Goal: Transaction & Acquisition: Subscribe to service/newsletter

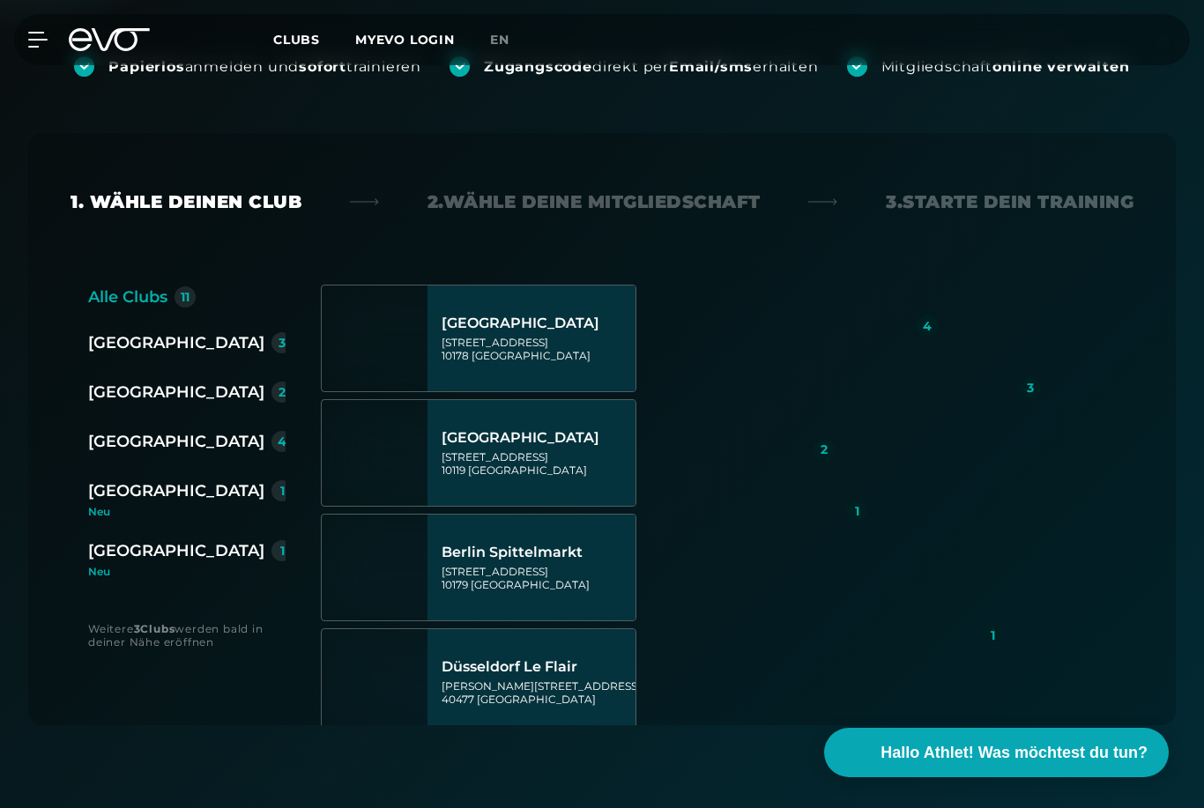
scroll to position [345, 0]
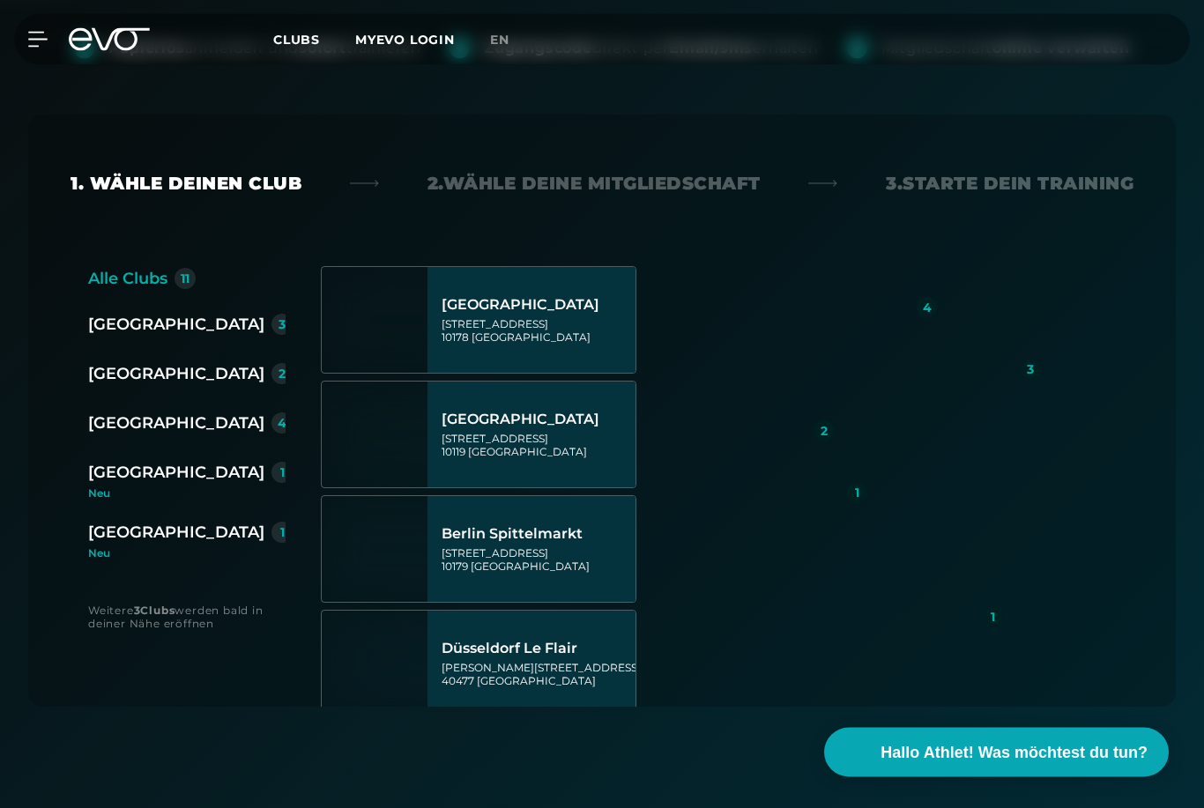
click at [127, 430] on div "[GEOGRAPHIC_DATA]" at bounding box center [176, 424] width 176 height 25
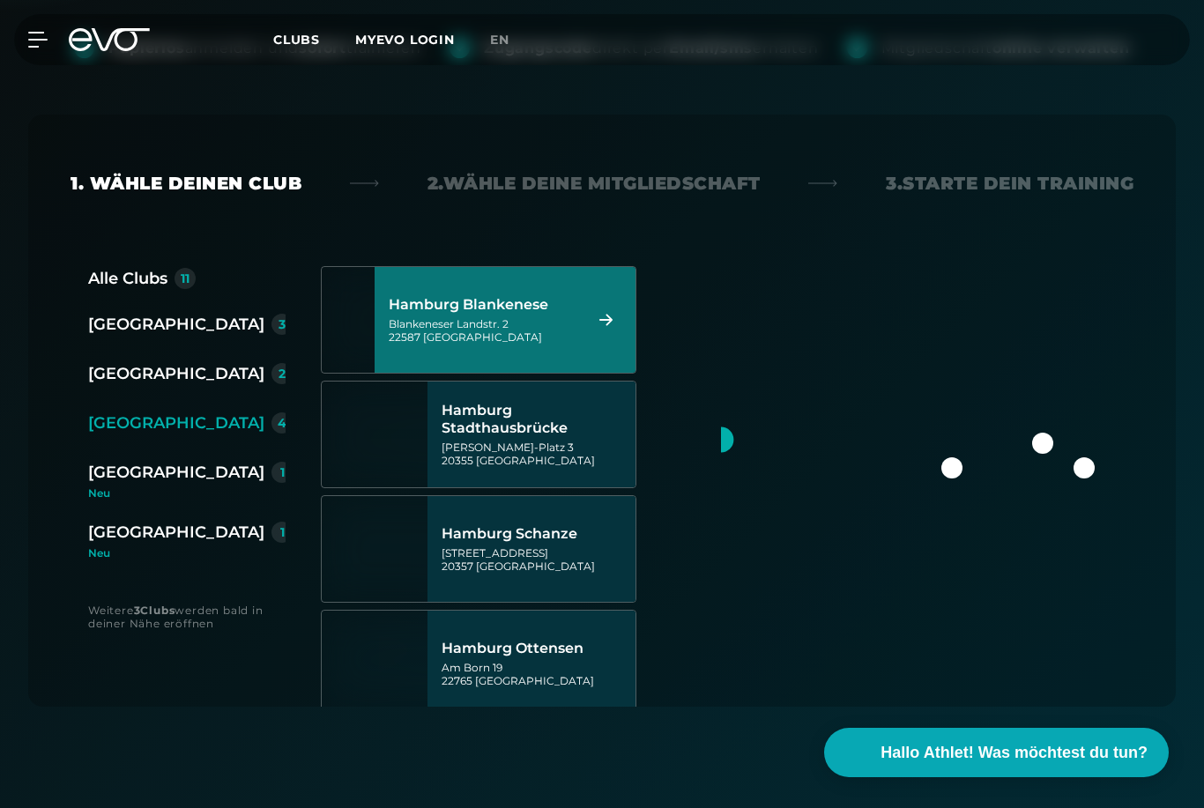
click at [606, 309] on div "Hamburg Blankenese Blankeneser Landstr. 2 22587 [GEOGRAPHIC_DATA]" at bounding box center [505, 320] width 261 height 106
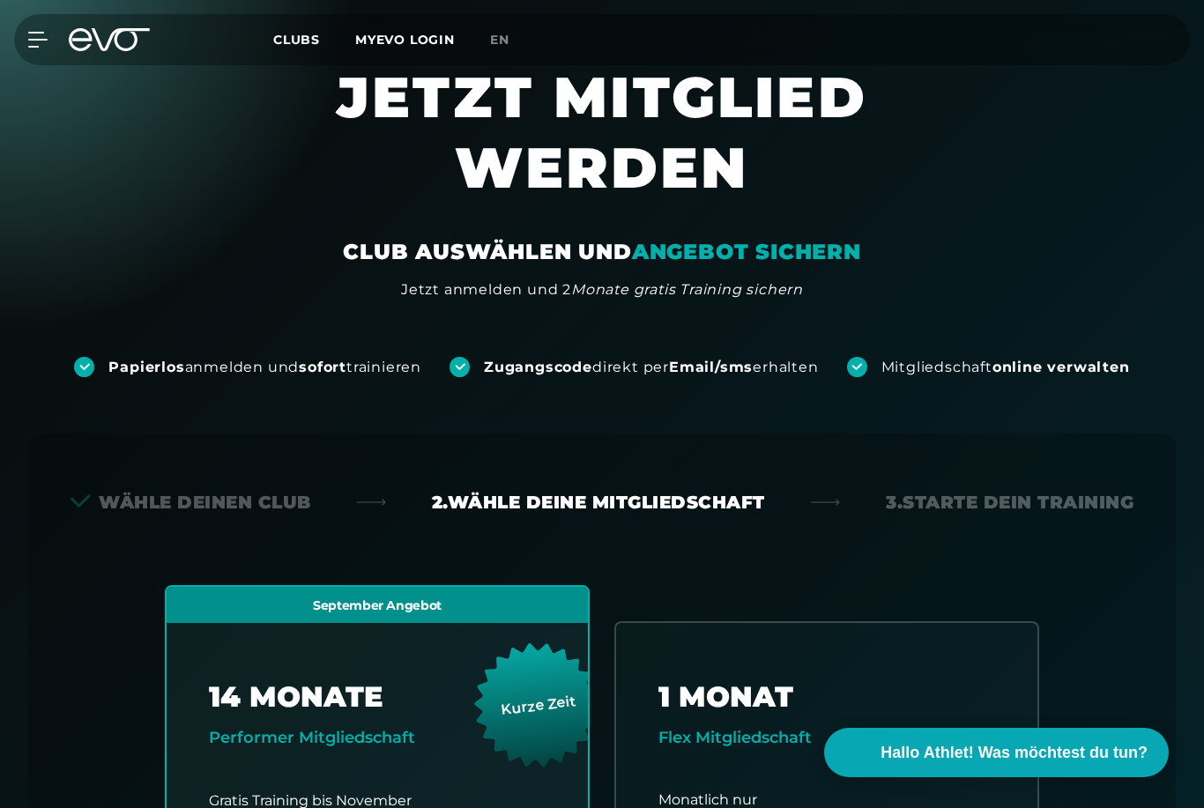
scroll to position [0, 0]
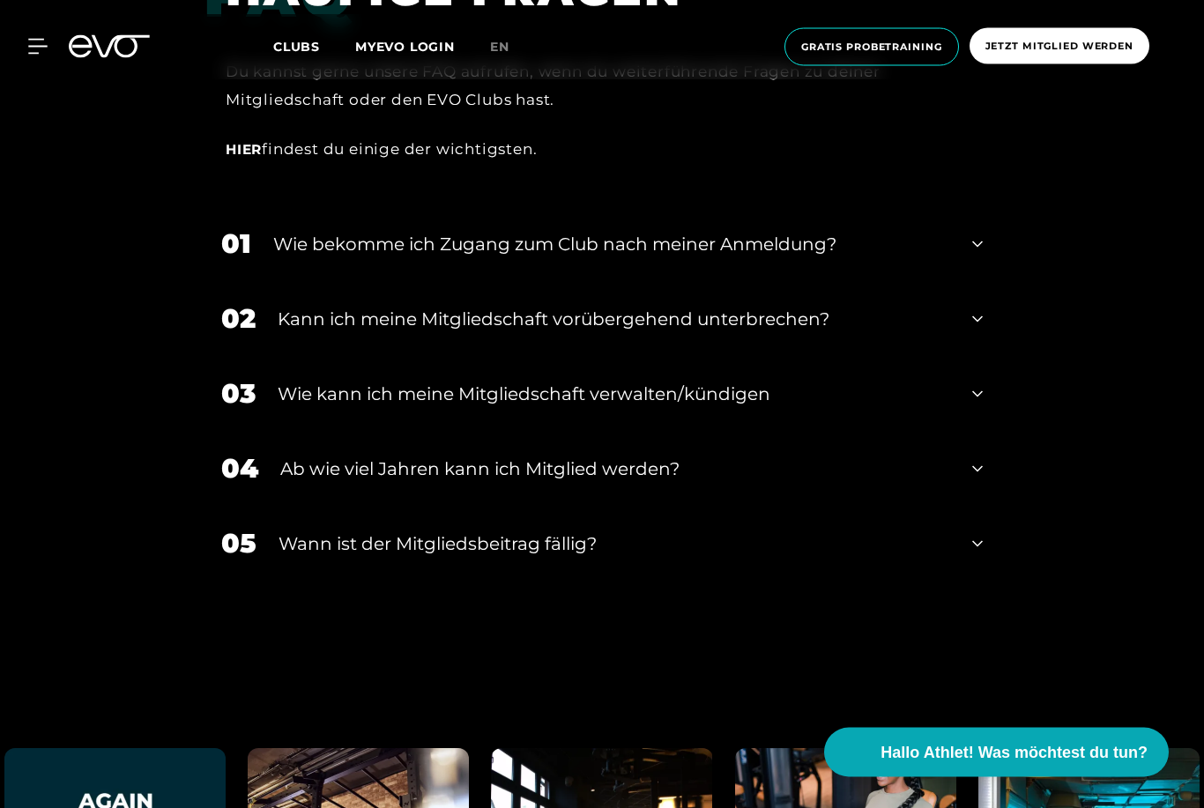
scroll to position [3138, 0]
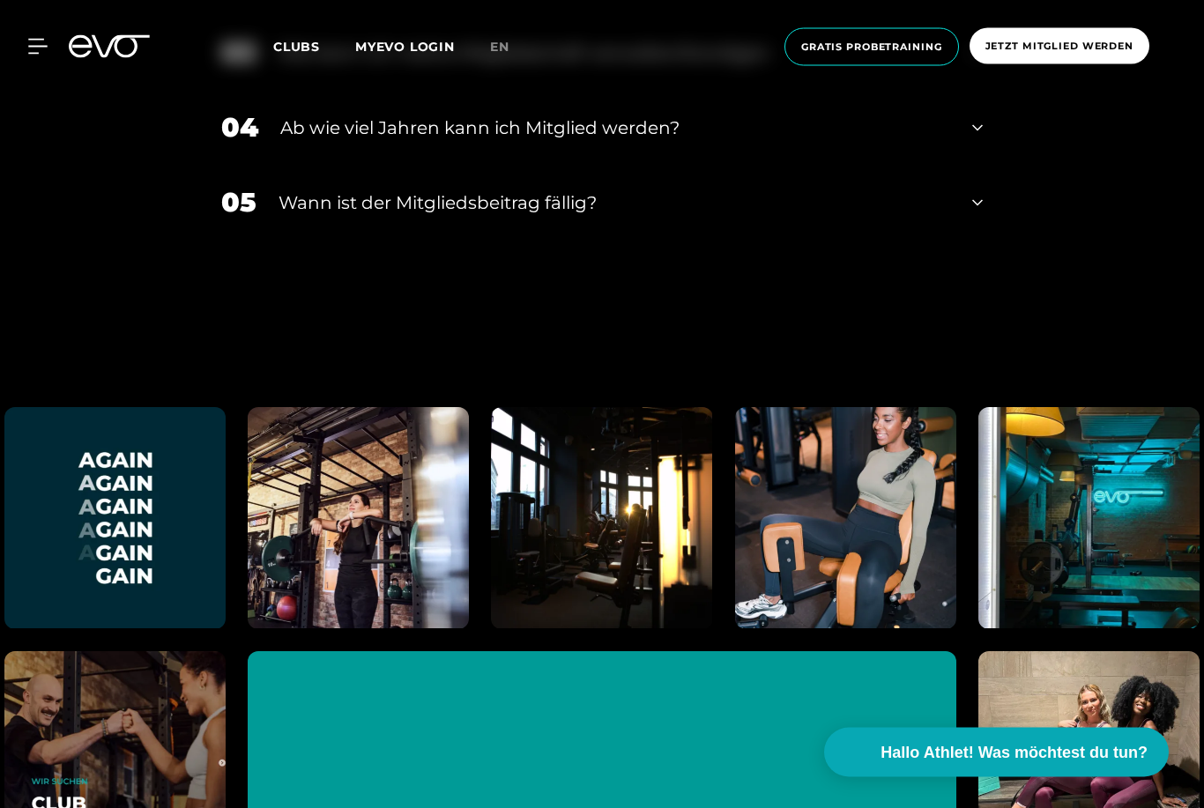
click at [354, 142] on div "Ab wie viel Jahren kann ich Mitglied werden?" at bounding box center [615, 128] width 670 height 26
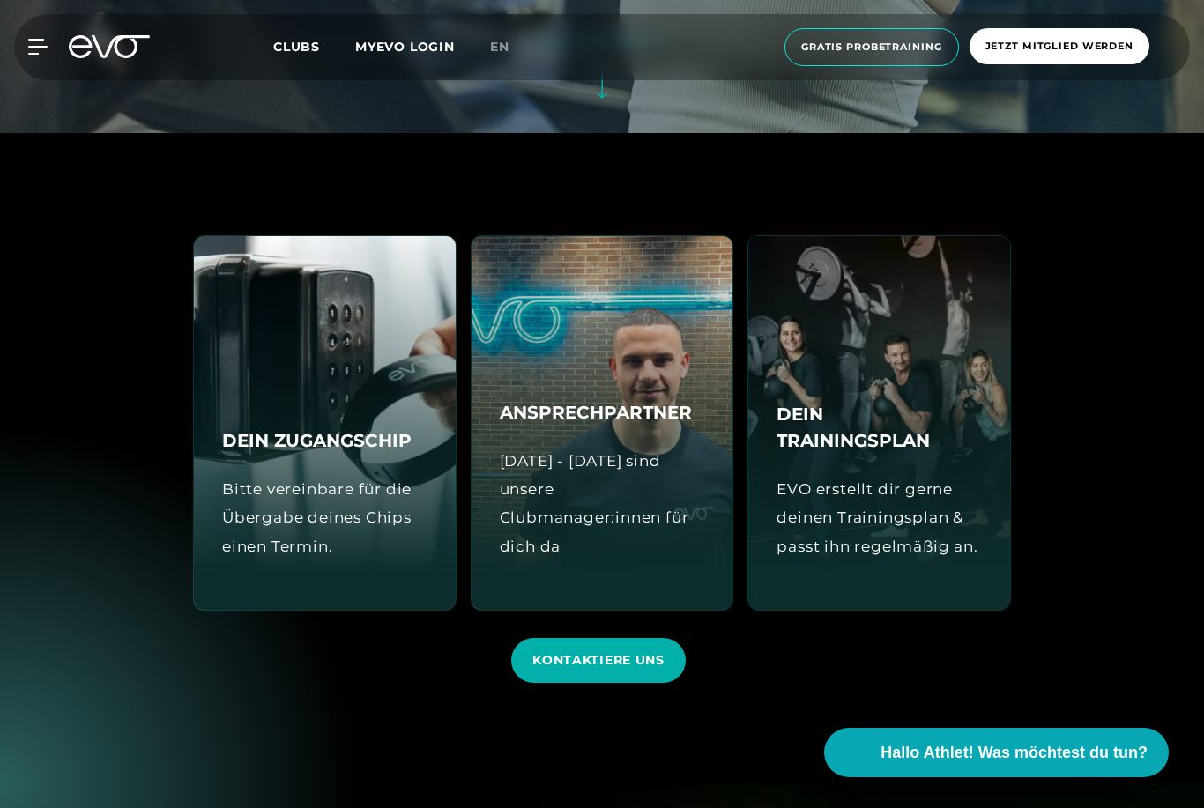
scroll to position [672, 0]
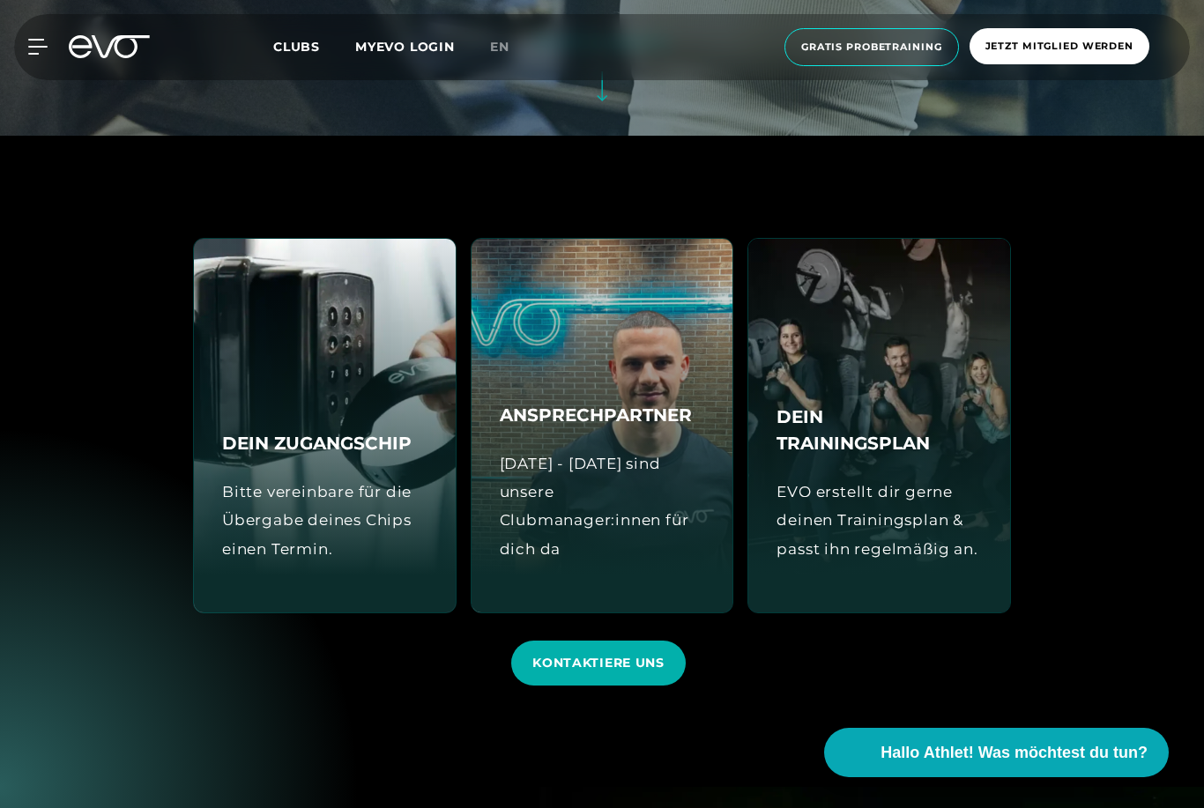
click at [1017, 33] on span "Jetzt Mitglied werden" at bounding box center [1060, 46] width 180 height 36
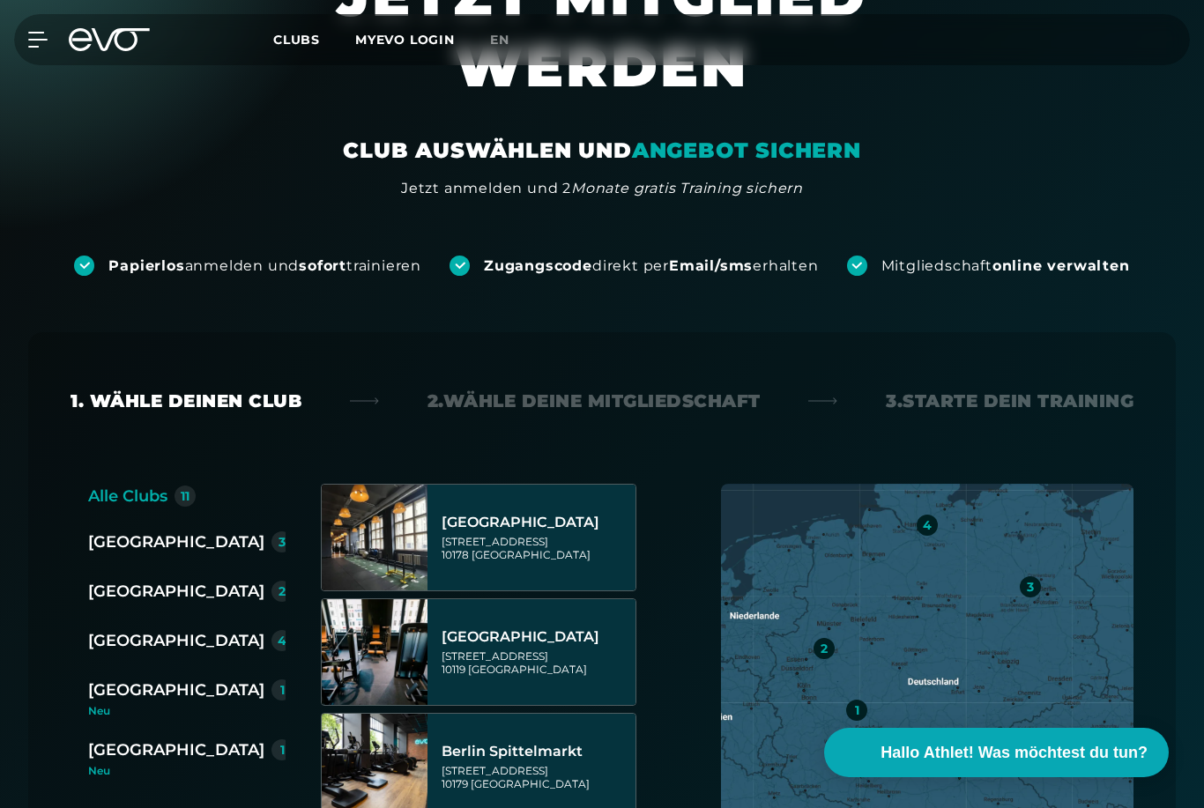
scroll to position [138, 0]
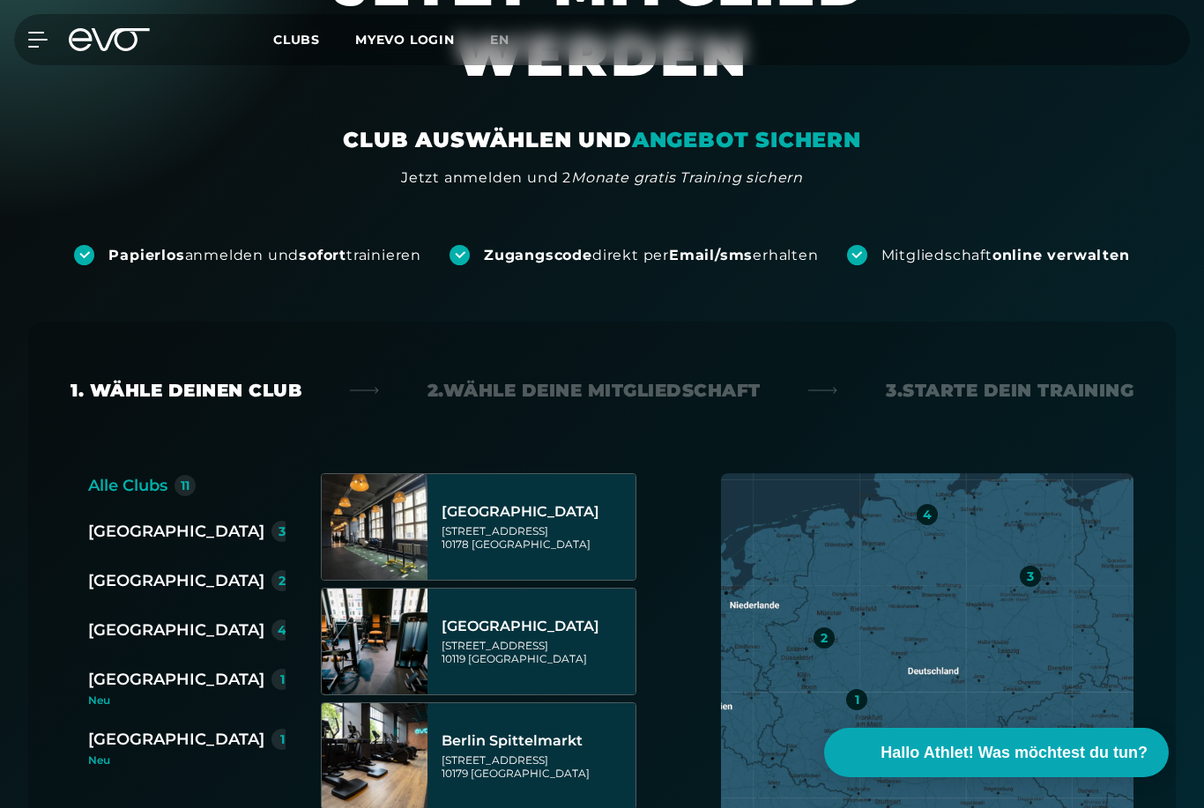
click at [125, 622] on div "[GEOGRAPHIC_DATA]" at bounding box center [176, 630] width 176 height 25
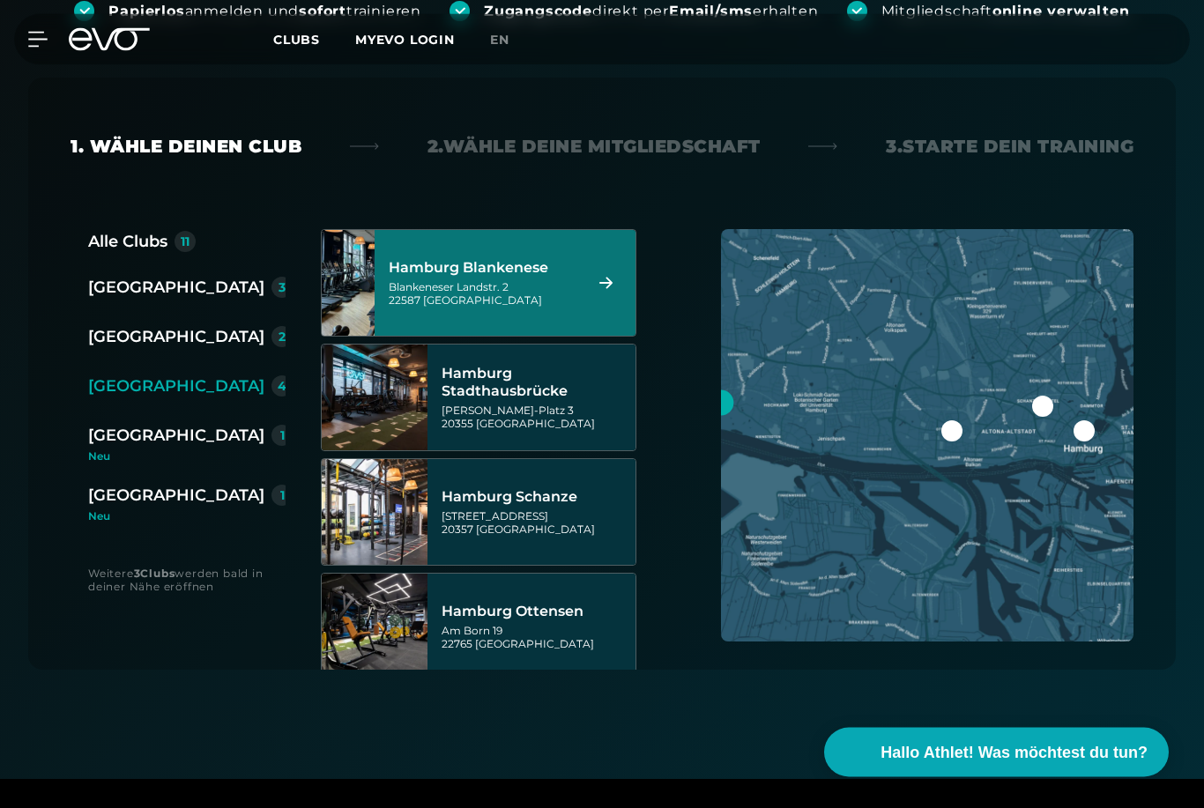
scroll to position [390, 0]
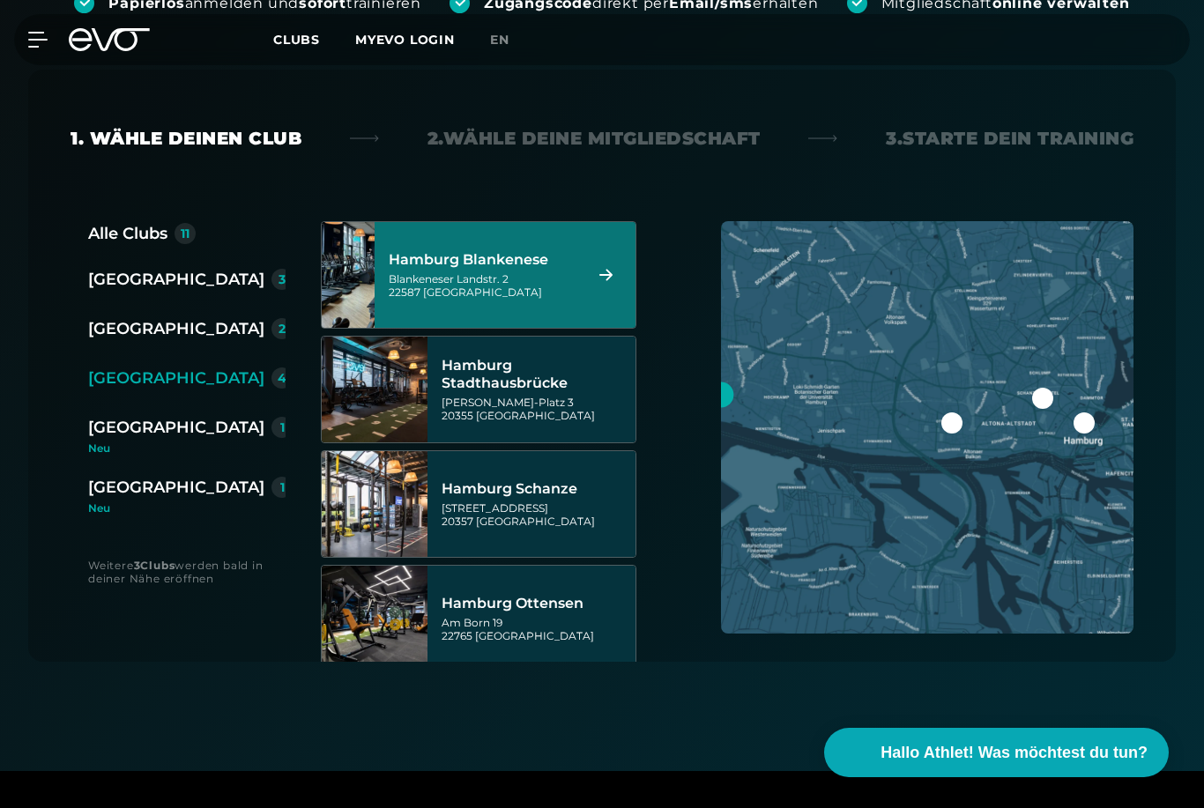
click at [603, 279] on icon at bounding box center [606, 275] width 31 height 12
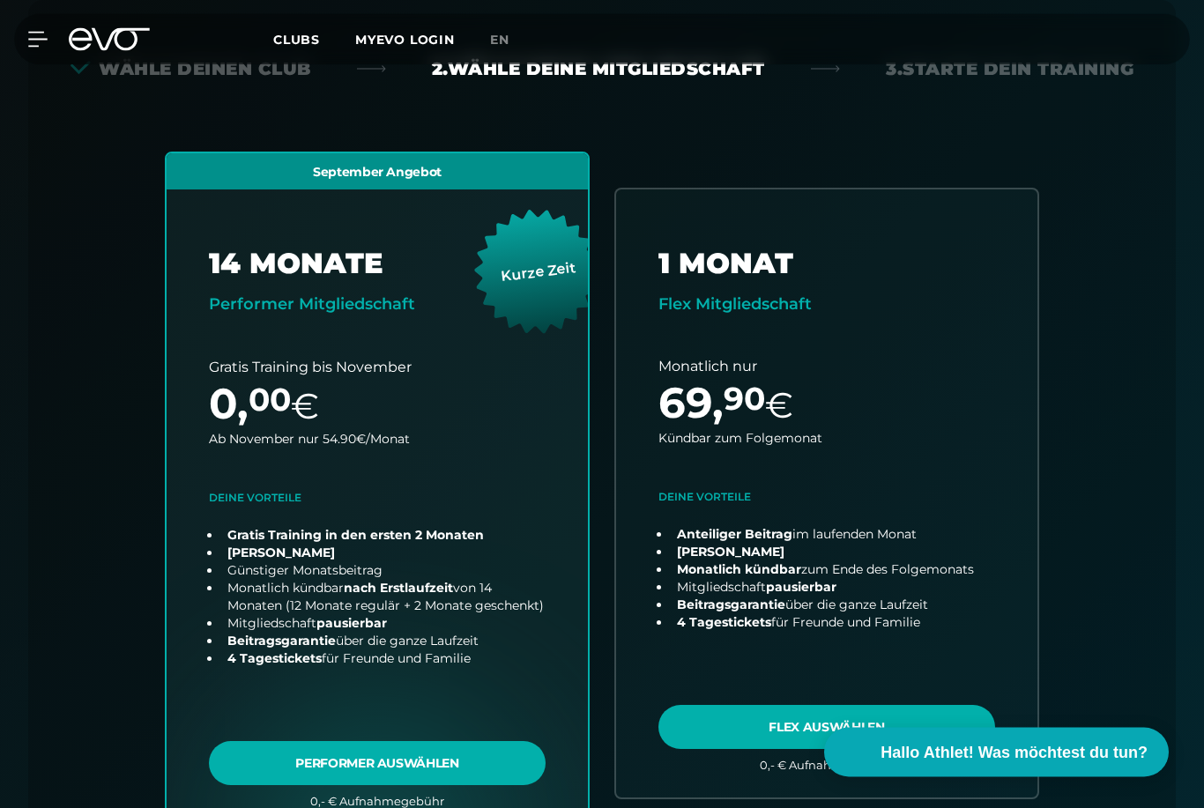
scroll to position [460, 0]
click at [293, 759] on link "choose plan" at bounding box center [377, 493] width 421 height 680
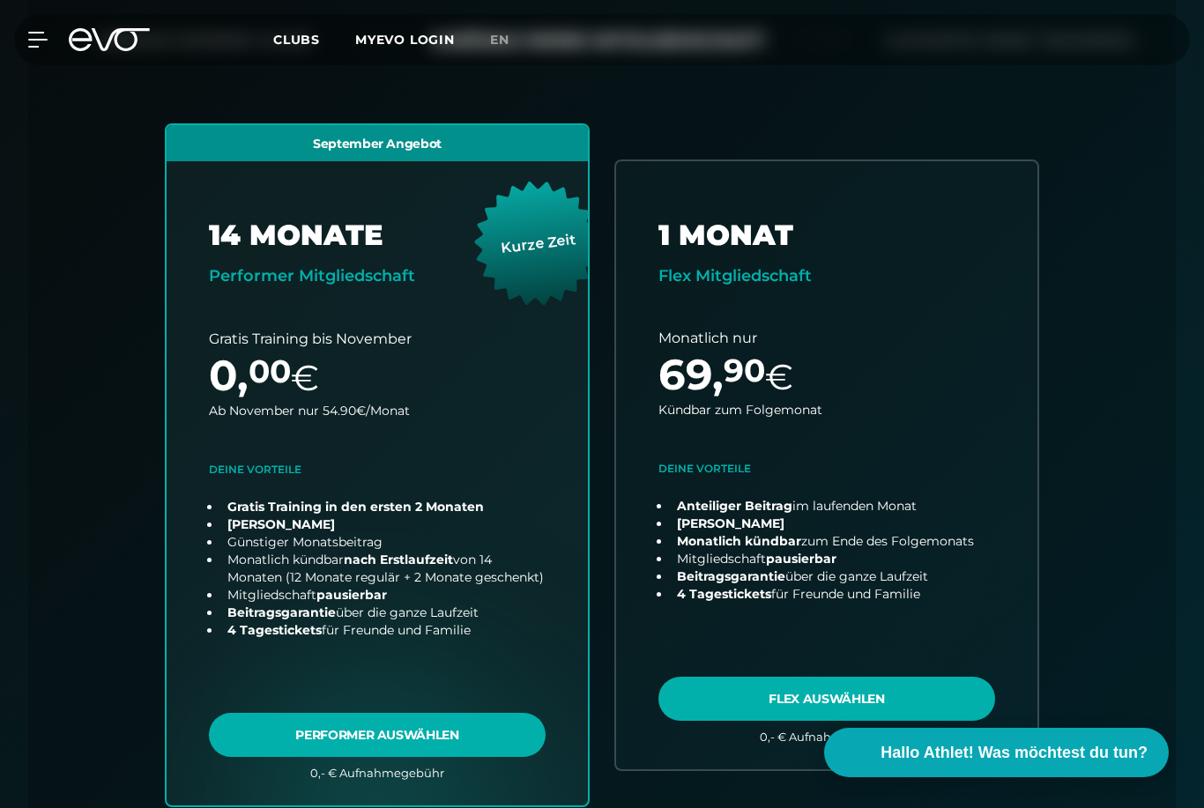
click at [705, 687] on link "choose plan" at bounding box center [826, 465] width 421 height 609
